Goal: Go to known website: Access a specific website the user already knows

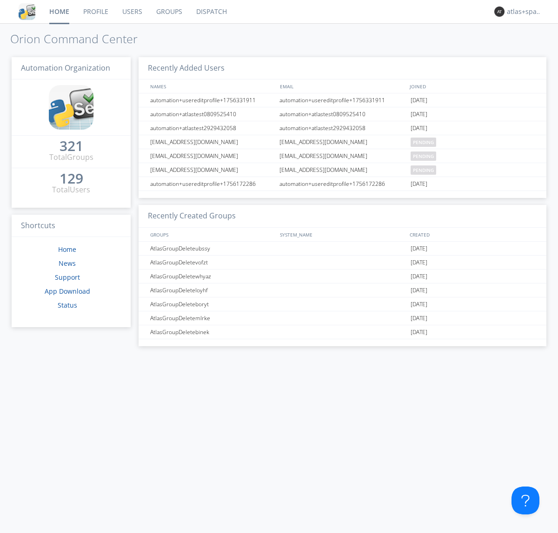
click at [211, 12] on link "Dispatch" at bounding box center [211, 11] width 45 height 23
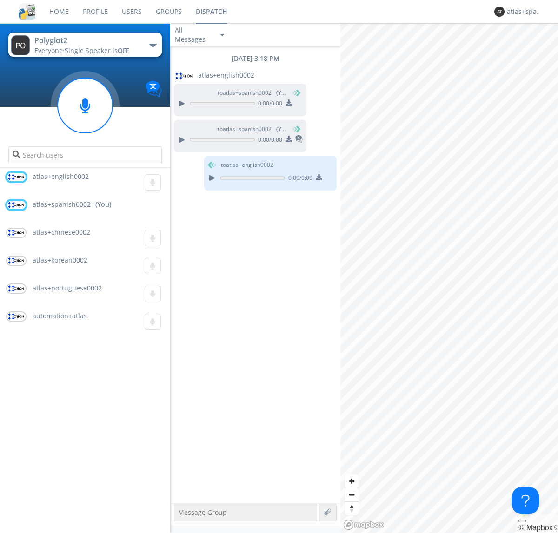
click at [153, 45] on div "button" at bounding box center [152, 46] width 7 height 4
click at [0, 0] on span "Polyglot3" at bounding box center [0, 0] width 0 height 0
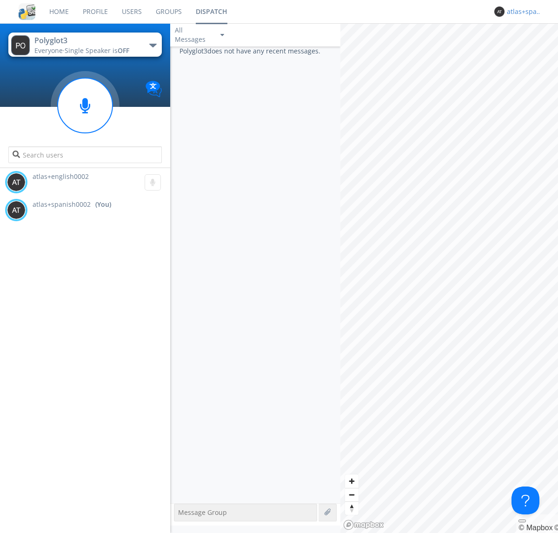
click at [522, 12] on div "atlas+spanish0002" at bounding box center [524, 11] width 35 height 9
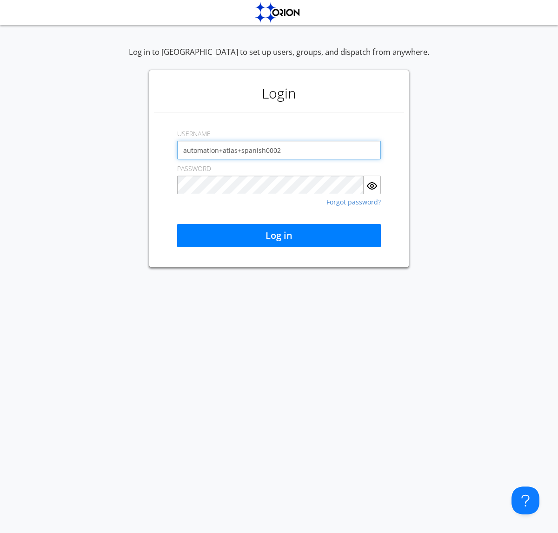
type input "automation+atlas+spanish0002"
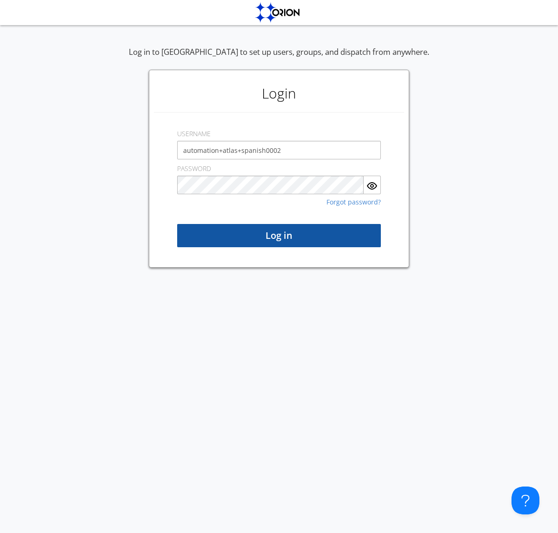
click at [279, 236] on button "Log in" at bounding box center [279, 235] width 204 height 23
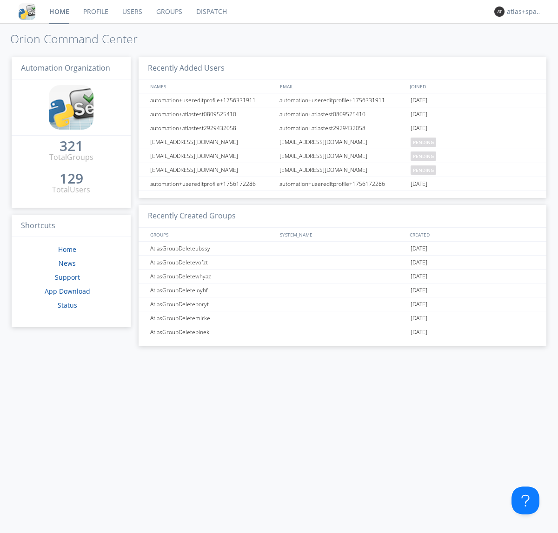
click at [211, 12] on link "Dispatch" at bounding box center [211, 11] width 45 height 23
